Goal: Task Accomplishment & Management: Use online tool/utility

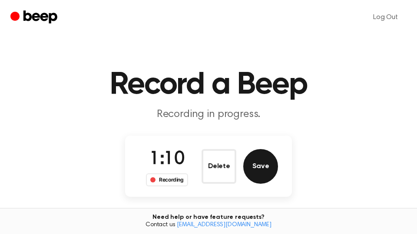
click at [272, 171] on button "Save" at bounding box center [260, 166] width 35 height 35
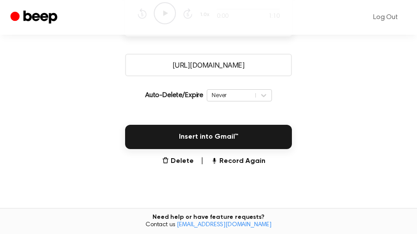
scroll to position [148, 0]
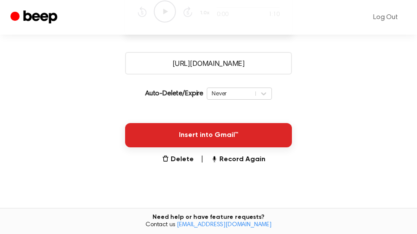
click at [257, 135] on button "Insert into Gmail™" at bounding box center [208, 135] width 167 height 24
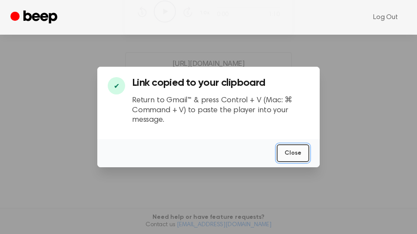
click at [302, 154] on button "Close" at bounding box center [292, 153] width 33 height 18
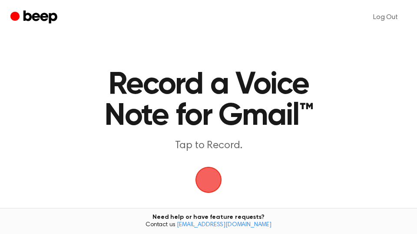
click at [213, 177] on span "button" at bounding box center [208, 180] width 24 height 24
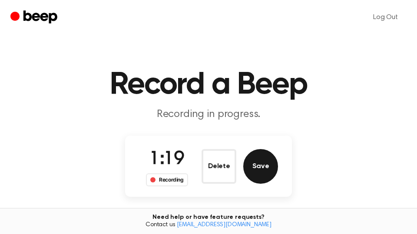
click at [271, 168] on button "Save" at bounding box center [260, 166] width 35 height 35
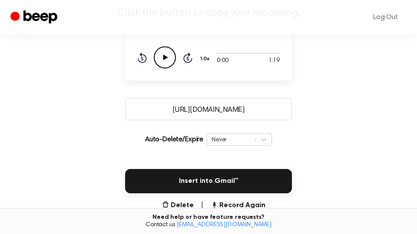
scroll to position [148, 0]
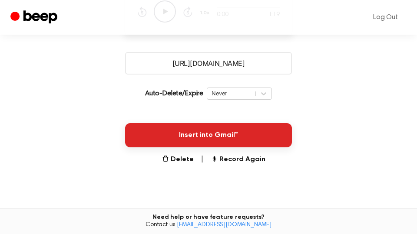
click at [253, 134] on button "Insert into Gmail™" at bounding box center [208, 135] width 167 height 24
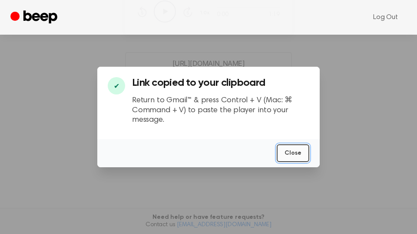
click at [291, 154] on button "Close" at bounding box center [292, 153] width 33 height 18
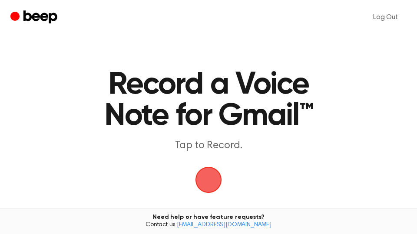
click at [204, 177] on span "button" at bounding box center [208, 180] width 47 height 47
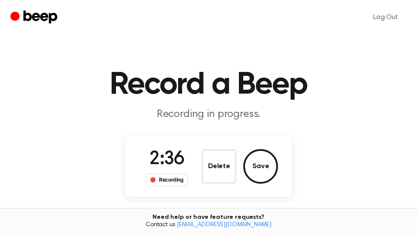
click at [267, 173] on button "Save" at bounding box center [260, 166] width 35 height 35
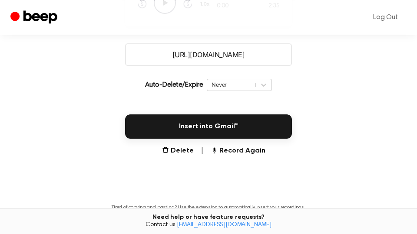
scroll to position [230, 0]
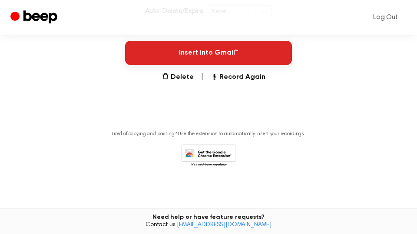
click at [255, 56] on button "Insert into Gmail™" at bounding box center [208, 53] width 167 height 24
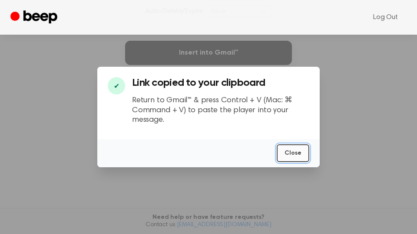
click at [286, 151] on button "Close" at bounding box center [292, 153] width 33 height 18
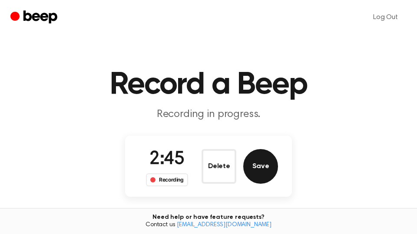
click at [273, 167] on button "Save" at bounding box center [260, 166] width 35 height 35
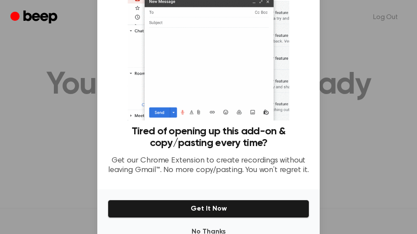
scroll to position [86, 0]
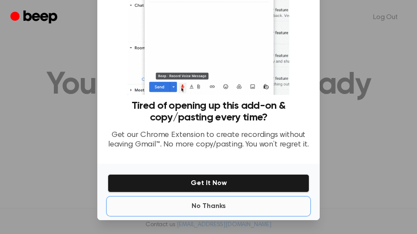
click at [205, 205] on button "No Thanks" at bounding box center [208, 206] width 201 height 17
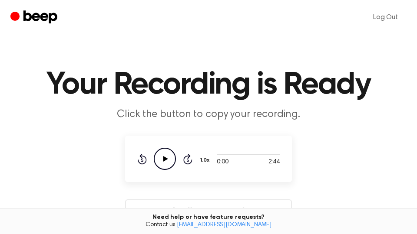
click at [165, 162] on icon "Play Audio" at bounding box center [165, 159] width 22 height 22
click at [165, 161] on icon at bounding box center [165, 159] width 4 height 6
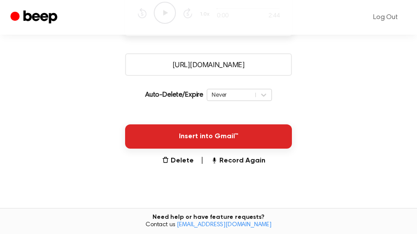
scroll to position [148, 0]
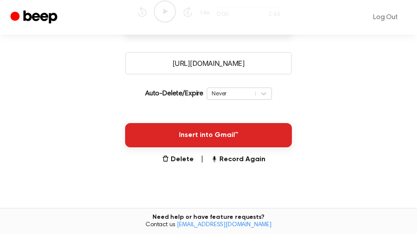
click at [211, 131] on button "Insert into Gmail™" at bounding box center [208, 135] width 167 height 24
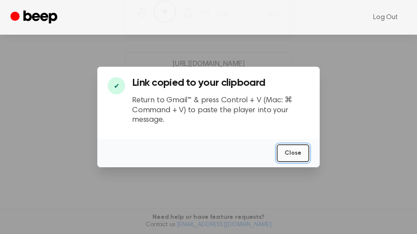
click at [289, 153] on button "Close" at bounding box center [292, 153] width 33 height 18
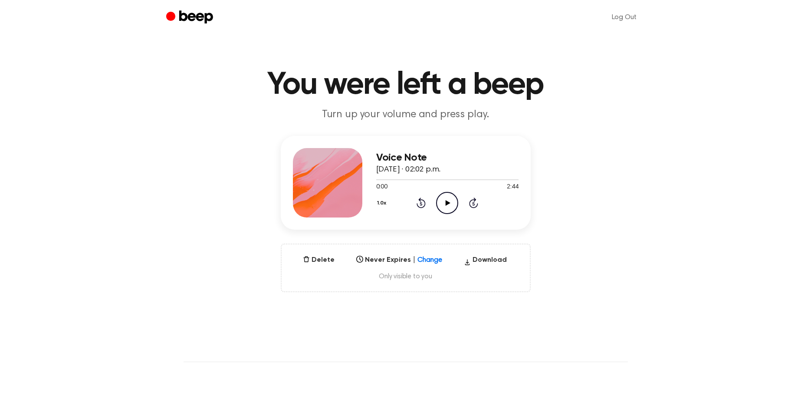
click at [452, 201] on icon "Play Audio" at bounding box center [447, 203] width 22 height 22
click at [449, 202] on icon "Pause Audio" at bounding box center [447, 203] width 22 height 22
click at [439, 53] on main "You were left a beep Turn up your volume and press play. Voice Note August 26, …" at bounding box center [405, 278] width 811 height 557
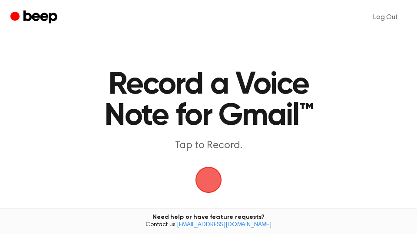
drag, startPoint x: 214, startPoint y: 178, endPoint x: 217, endPoint y: 173, distance: 6.4
click at [214, 178] on span "button" at bounding box center [208, 180] width 24 height 24
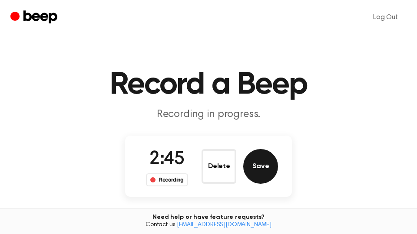
click at [256, 171] on button "Save" at bounding box center [260, 166] width 35 height 35
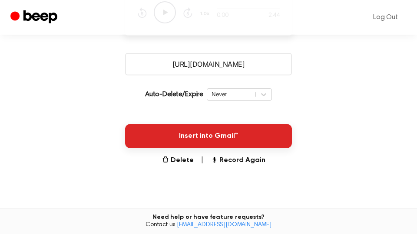
scroll to position [148, 0]
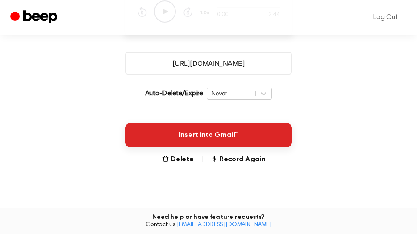
click at [281, 139] on button "Insert into Gmail™" at bounding box center [208, 135] width 167 height 24
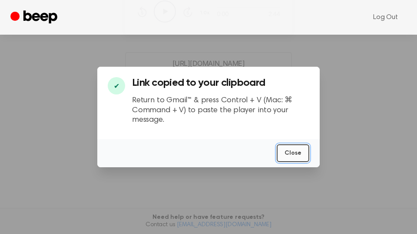
drag, startPoint x: 288, startPoint y: 154, endPoint x: 259, endPoint y: 154, distance: 29.1
click at [288, 154] on button "Close" at bounding box center [292, 153] width 33 height 18
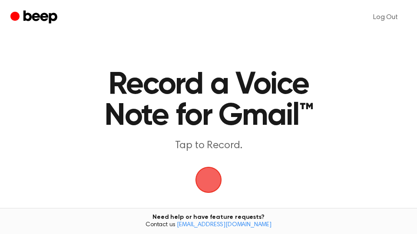
click at [208, 178] on span "button" at bounding box center [207, 179] width 39 height 39
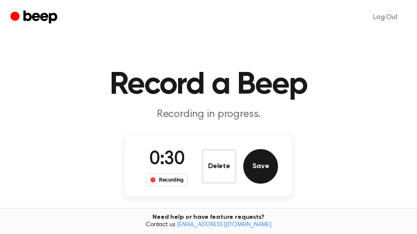
click at [261, 175] on button "Save" at bounding box center [260, 166] width 35 height 35
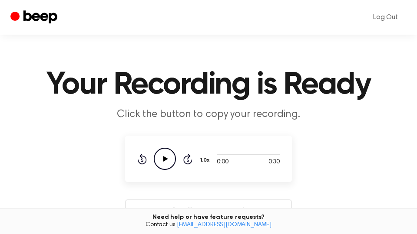
scroll to position [230, 0]
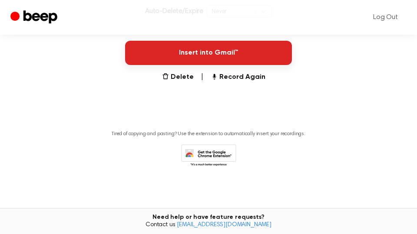
click at [228, 52] on button "Insert into Gmail™" at bounding box center [208, 53] width 167 height 24
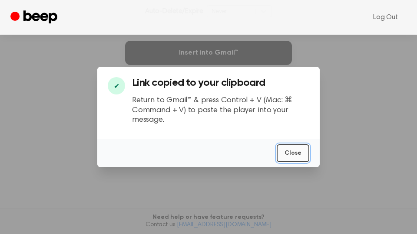
click at [294, 154] on button "Close" at bounding box center [292, 153] width 33 height 18
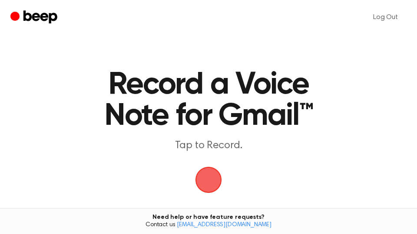
click at [206, 176] on span "button" at bounding box center [208, 180] width 24 height 24
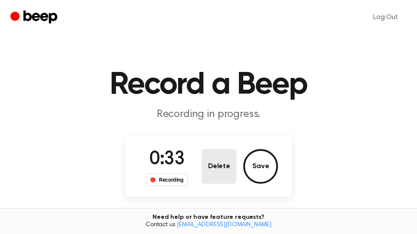
click at [225, 176] on button "Delete" at bounding box center [218, 166] width 35 height 35
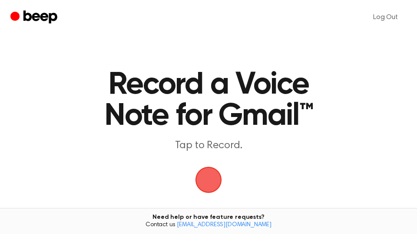
click at [211, 180] on span "button" at bounding box center [208, 180] width 26 height 26
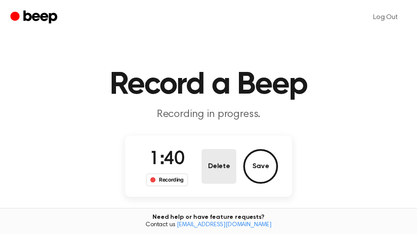
click at [224, 175] on button "Delete" at bounding box center [218, 166] width 35 height 35
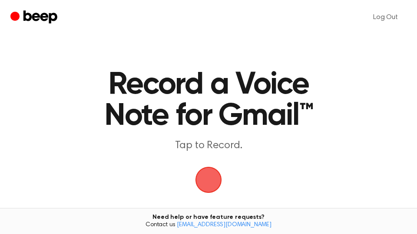
click at [202, 181] on span "button" at bounding box center [208, 180] width 26 height 26
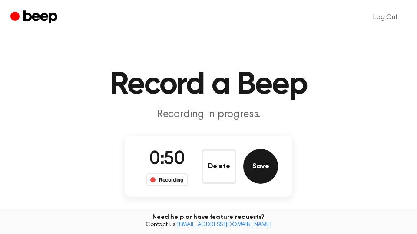
click at [271, 174] on button "Save" at bounding box center [260, 166] width 35 height 35
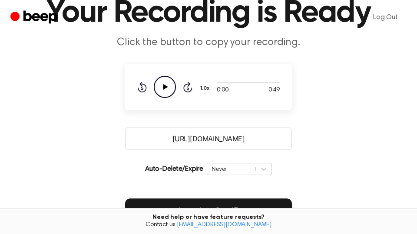
scroll to position [148, 0]
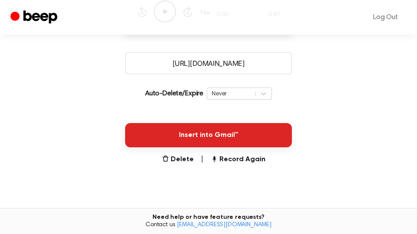
click at [264, 144] on button "Insert into Gmail™" at bounding box center [208, 135] width 167 height 24
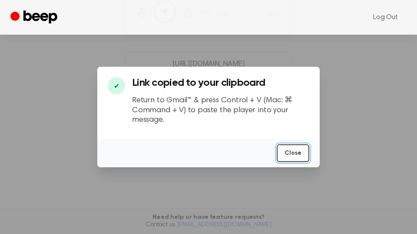
click at [292, 150] on button "Close" at bounding box center [292, 153] width 33 height 18
